Goal: Find specific page/section: Find specific page/section

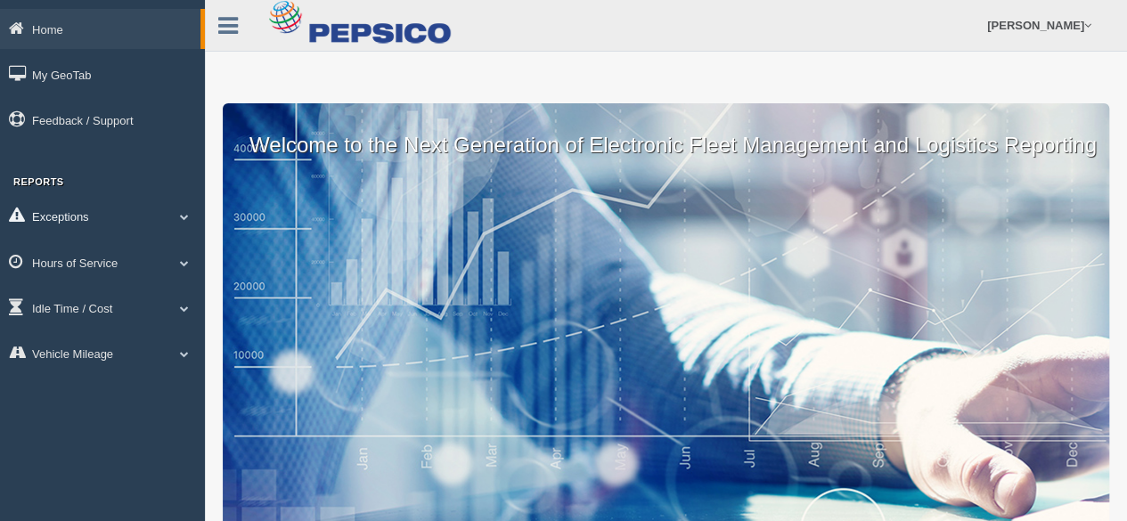
click at [188, 216] on span at bounding box center [184, 216] width 23 height 9
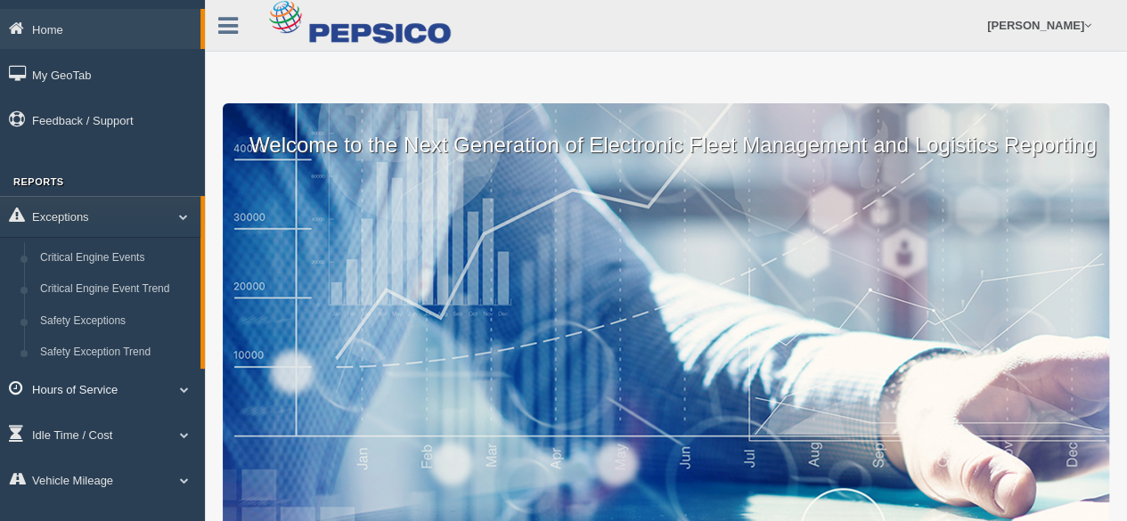
click at [167, 382] on link "Hours of Service" at bounding box center [102, 389] width 205 height 40
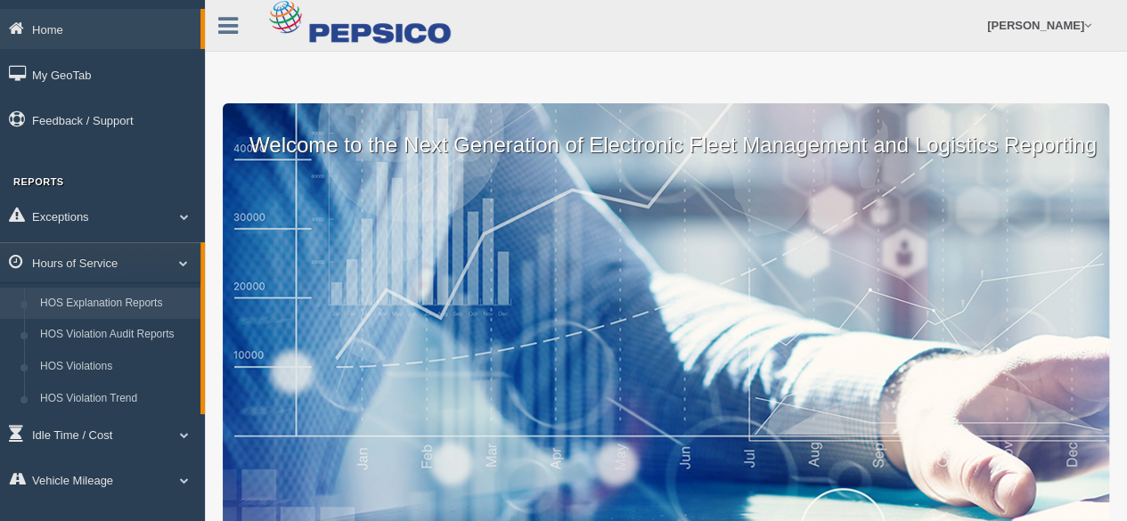
click at [160, 305] on link "HOS Explanation Reports" at bounding box center [116, 304] width 168 height 32
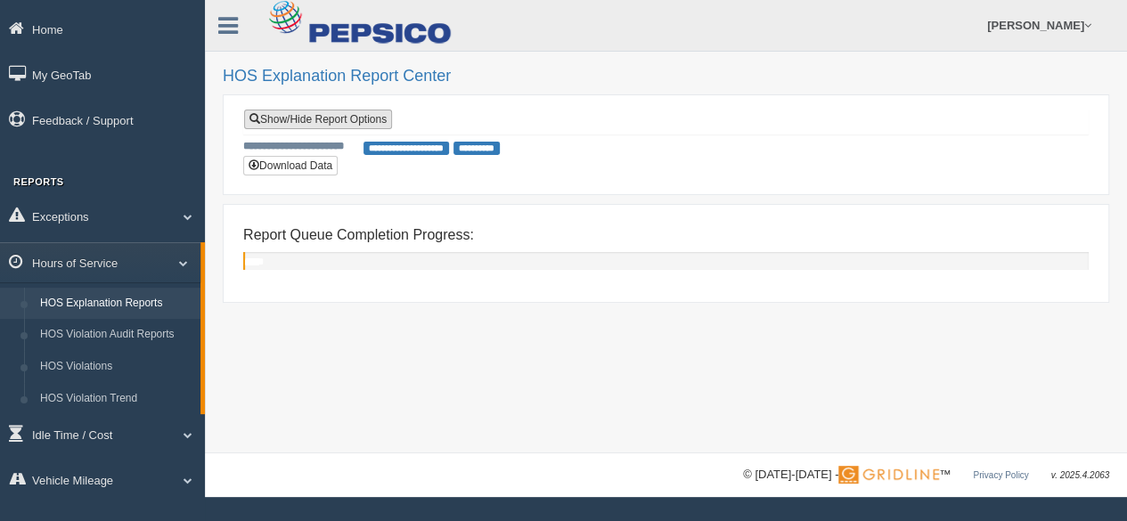
click at [330, 124] on link "Show/Hide Report Options" at bounding box center [318, 120] width 148 height 20
